Goal: Task Accomplishment & Management: Complete application form

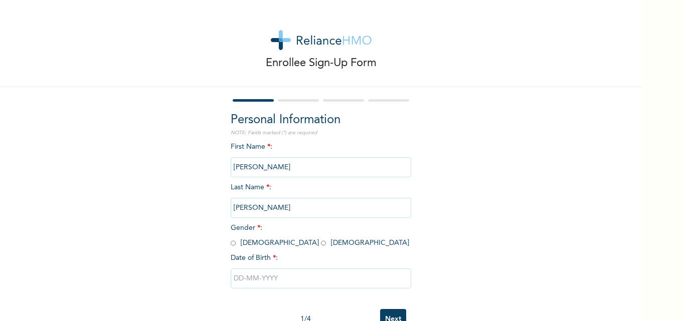
click at [257, 170] on input "[PERSON_NAME]" at bounding box center [321, 167] width 181 height 20
click at [321, 243] on input "radio" at bounding box center [323, 244] width 5 height 10
radio input "true"
click at [258, 276] on input "text" at bounding box center [321, 279] width 181 height 20
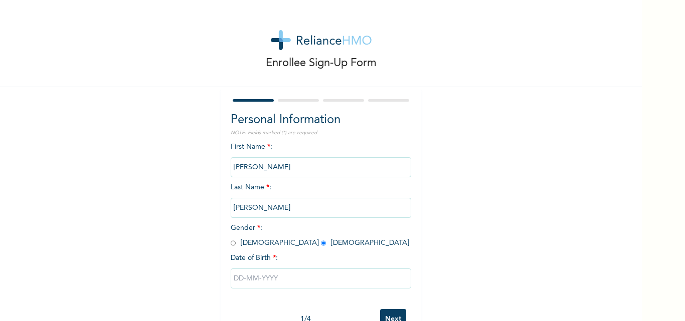
select select "8"
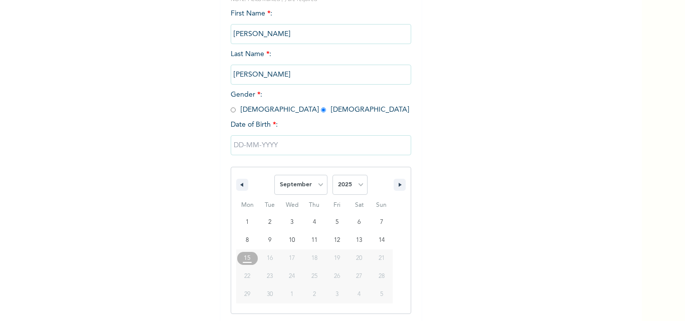
scroll to position [134, 0]
click at [360, 185] on select "2025 2024 2023 2022 2021 2020 2019 2018 2017 2016 2015 2014 2013 2012 2011 2010…" at bounding box center [349, 184] width 35 height 20
click at [357, 184] on select "2025 2024 2023 2022 2021 2020 2019 2018 2017 2016 2015 2014 2013 2012 2011 2010…" at bounding box center [349, 184] width 35 height 20
select select "1997"
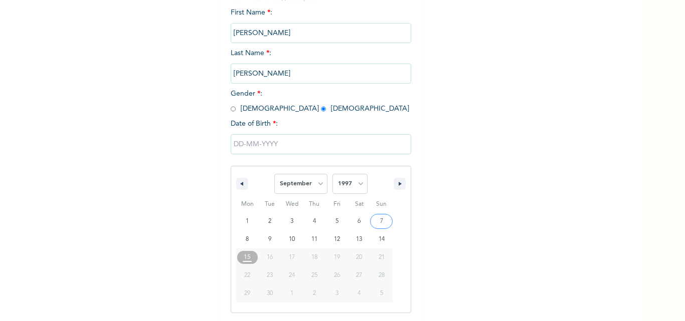
click at [332, 175] on select "2025 2024 2023 2022 2021 2020 2019 2018 2017 2016 2015 2014 2013 2012 2011 2010…" at bounding box center [349, 184] width 35 height 20
click at [314, 181] on select "January February March April May June July August September October November De…" at bounding box center [300, 184] width 53 height 20
select select "2"
click at [274, 175] on select "January February March April May June July August September October November De…" at bounding box center [300, 184] width 53 height 20
type input "[DATE]"
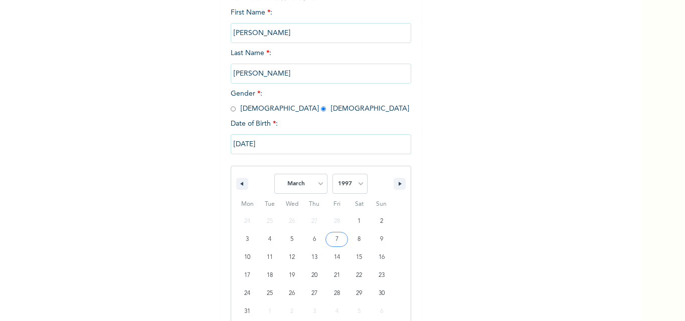
scroll to position [31, 0]
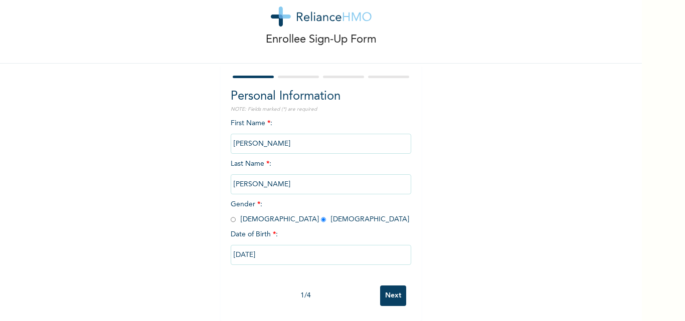
click at [389, 286] on input "Next" at bounding box center [393, 296] width 26 height 21
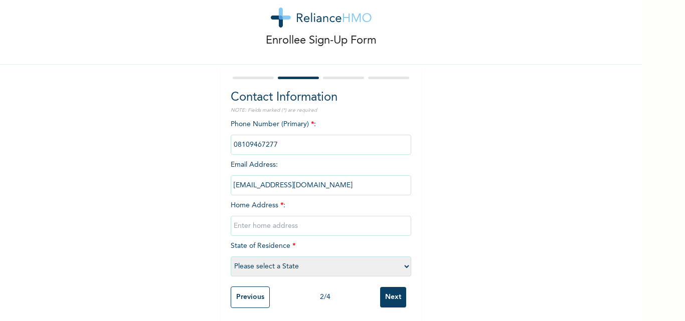
scroll to position [32, 0]
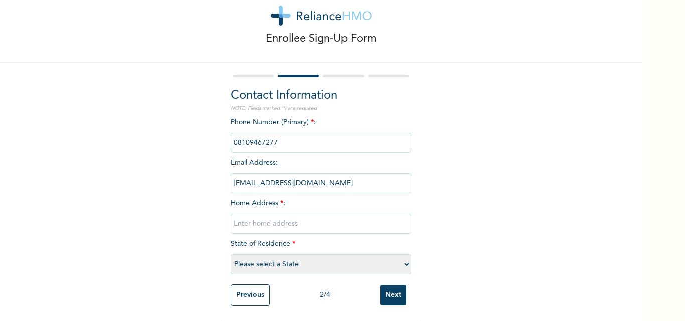
click at [257, 215] on input "text" at bounding box center [321, 224] width 181 height 20
type input "n"
type input "2"
type input "n"
type input "No. 24. [PERSON_NAME][GEOGRAPHIC_DATA] , [GEOGRAPHIC_DATA], [GEOGRAPHIC_DATA]"
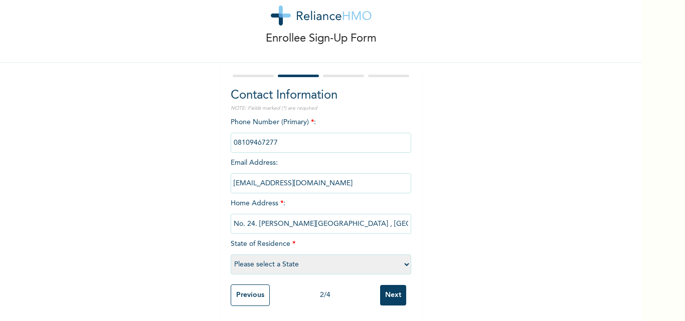
click at [267, 241] on span "State of Residence * Please select a State [PERSON_NAME] (FCT) [PERSON_NAME] Ib…" at bounding box center [321, 255] width 181 height 28
click at [304, 238] on div "Phone Number (Primary) * : Email Address : [EMAIL_ADDRESS][DOMAIN_NAME] Home Ad…" at bounding box center [321, 198] width 181 height 162
click at [278, 259] on select "Please select a State [PERSON_NAME] (FCT) [PERSON_NAME] Ibom [GEOGRAPHIC_DATA] …" at bounding box center [321, 265] width 181 height 20
select select "25"
click at [231, 255] on select "Please select a State [PERSON_NAME] (FCT) [PERSON_NAME] Ibom [GEOGRAPHIC_DATA] …" at bounding box center [321, 265] width 181 height 20
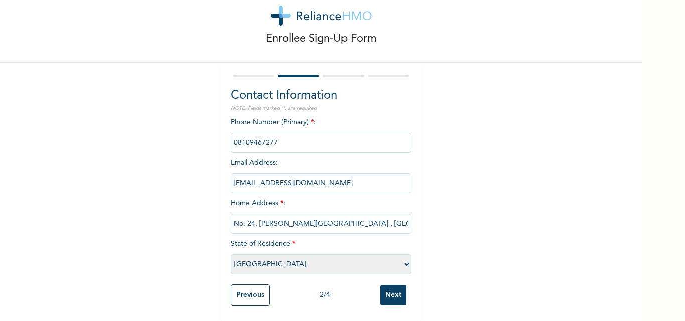
click at [397, 286] on input "Next" at bounding box center [393, 295] width 26 height 21
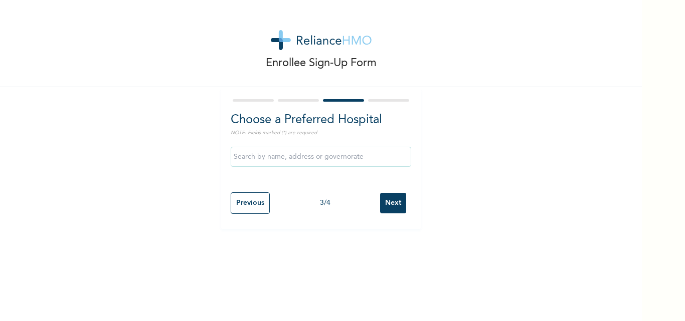
scroll to position [0, 0]
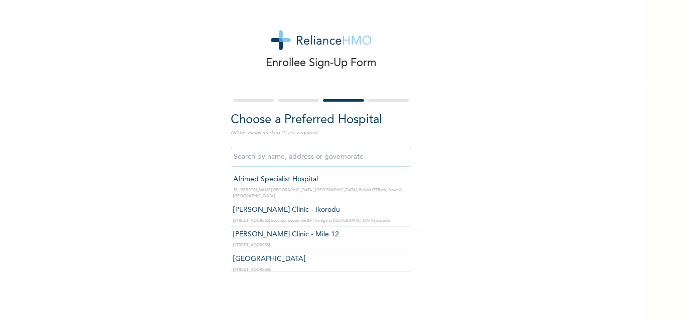
click at [271, 161] on input "text" at bounding box center [321, 157] width 181 height 20
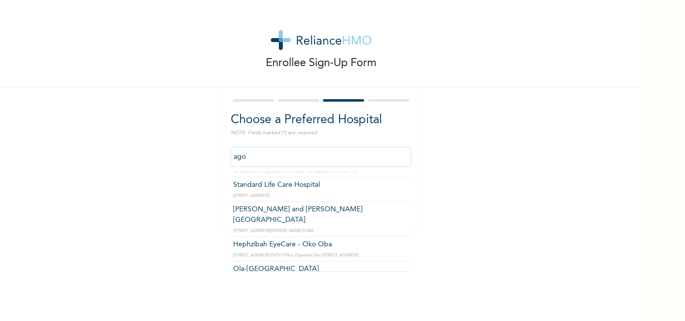
scroll to position [3711, 0]
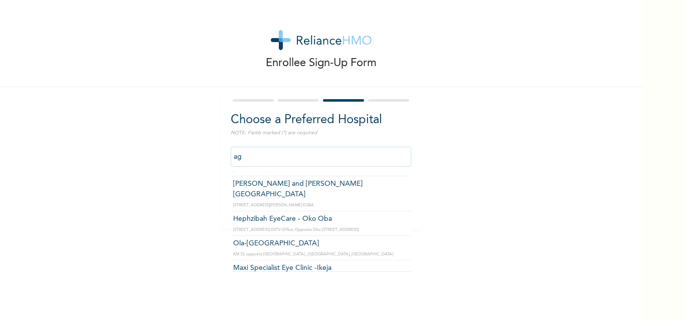
type input "a"
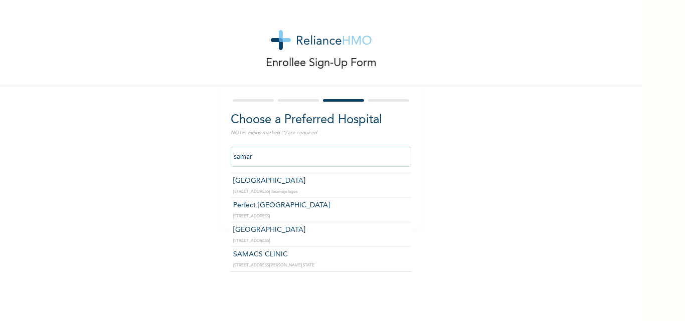
scroll to position [0, 0]
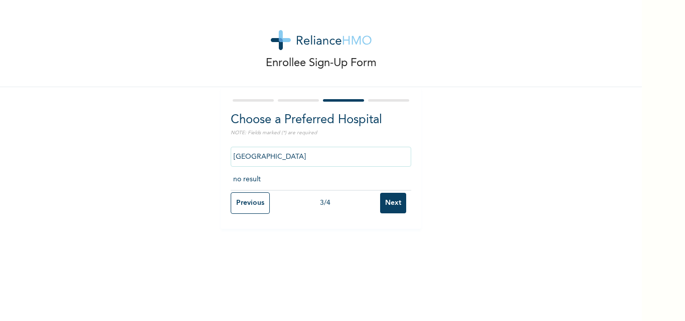
type input "[GEOGRAPHIC_DATA]"
